Goal: Information Seeking & Learning: Learn about a topic

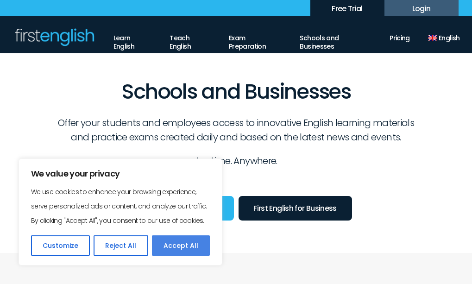
click at [163, 244] on button "Accept All" at bounding box center [181, 245] width 58 height 20
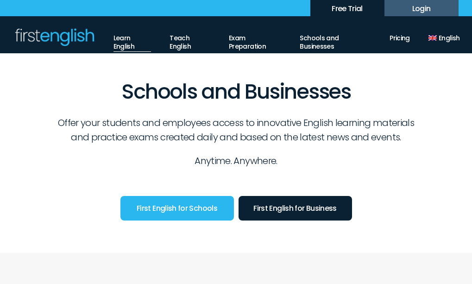
click at [127, 47] on link "Learn English" at bounding box center [133, 40] width 38 height 24
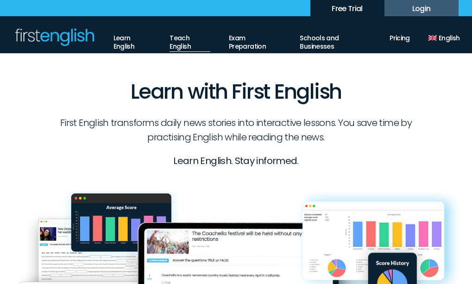
click at [174, 36] on link "Teach English" at bounding box center [190, 40] width 41 height 24
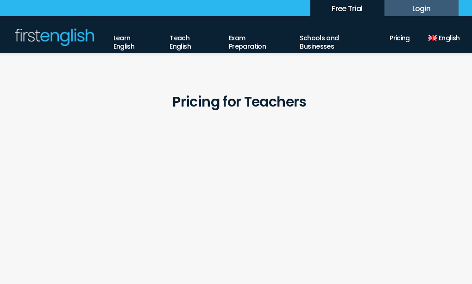
scroll to position [890, 0]
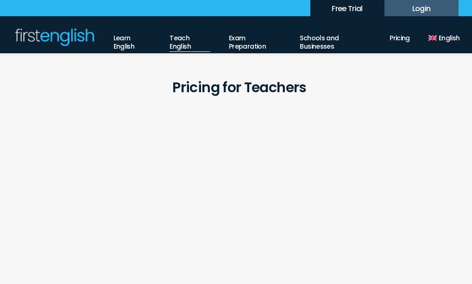
click at [179, 40] on link "Teach English" at bounding box center [190, 40] width 41 height 24
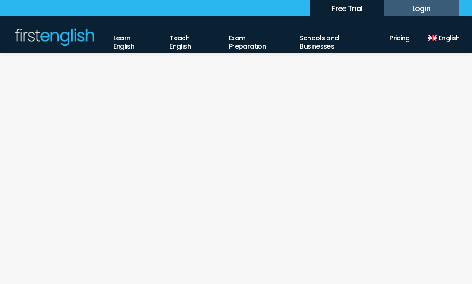
scroll to position [945, 0]
click at [241, 140] on span "Yearly" at bounding box center [242, 148] width 60 height 17
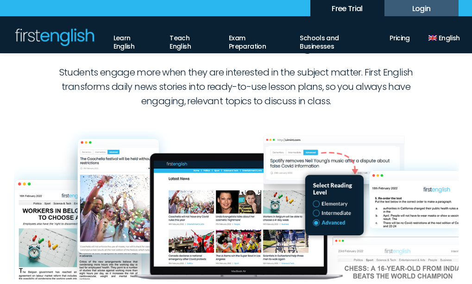
scroll to position [7, 0]
